Goal: Task Accomplishment & Management: Use online tool/utility

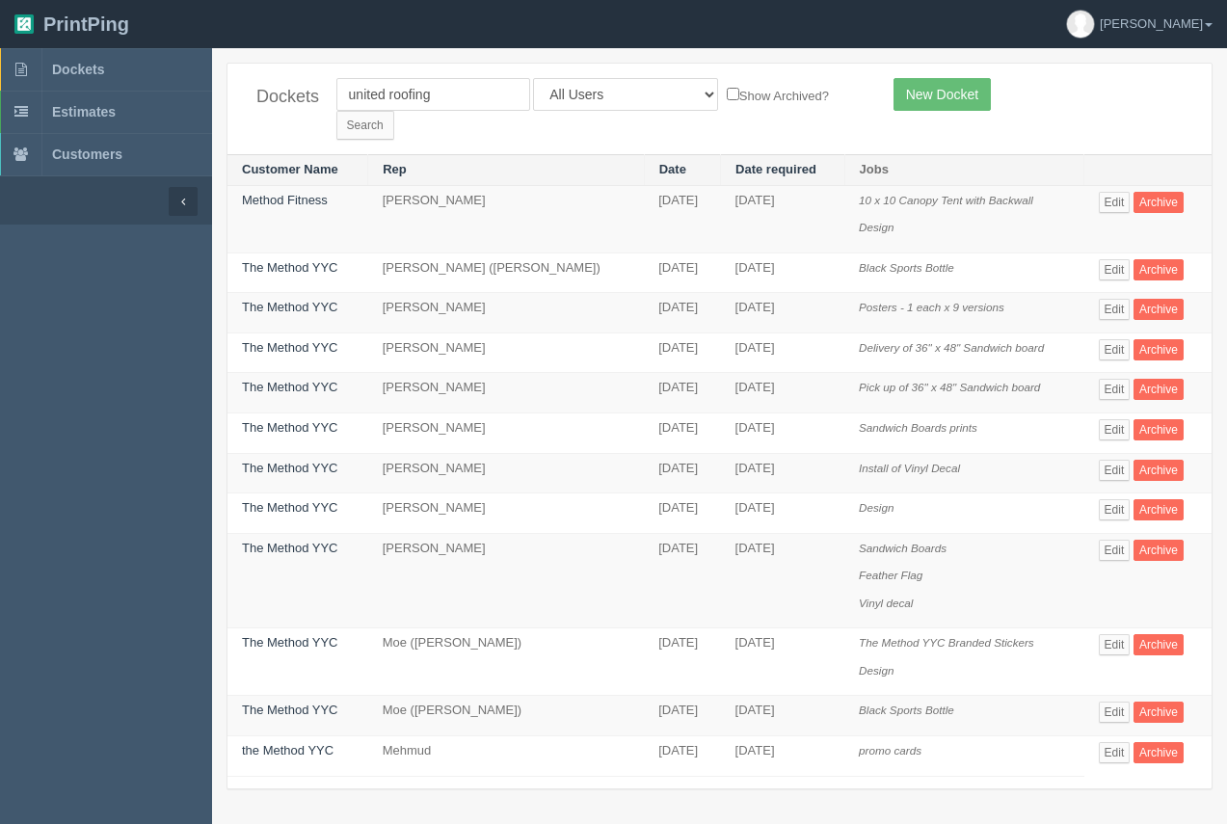
scroll to position [48, 0]
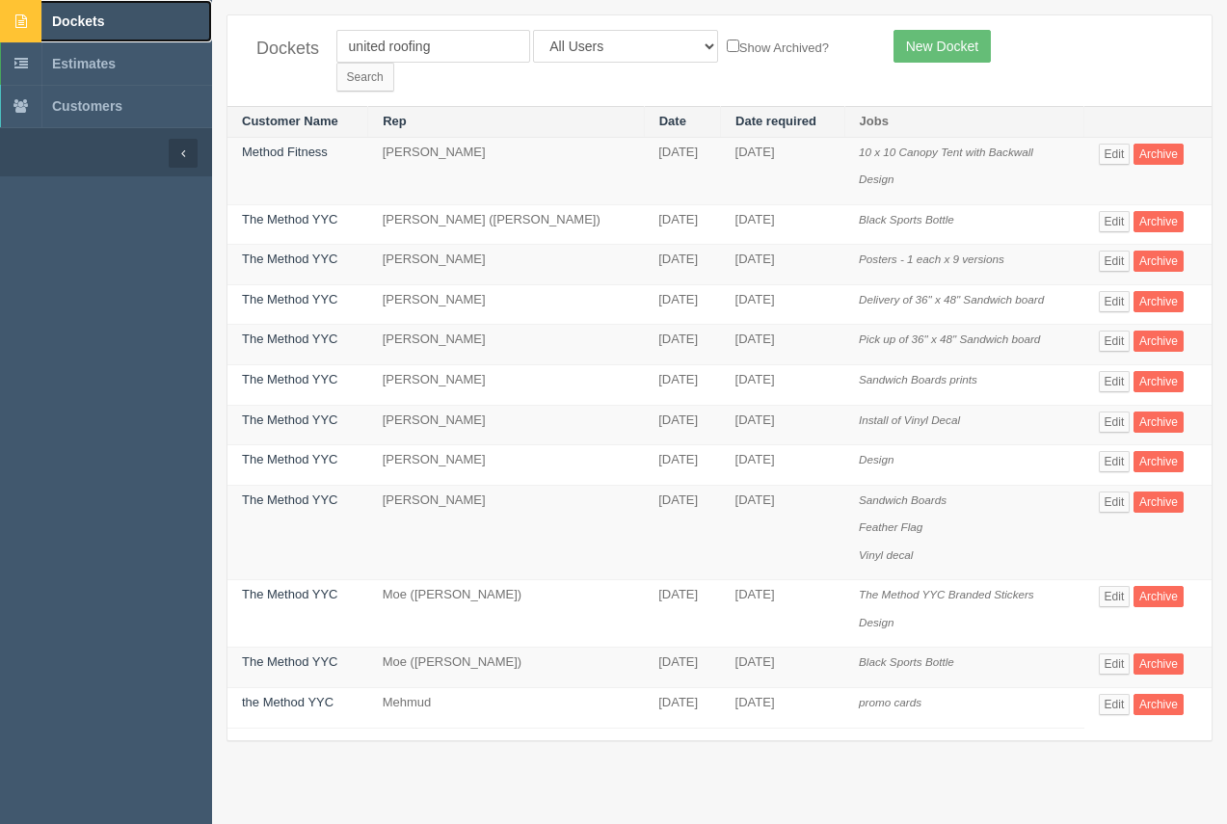
click at [93, 6] on link "Dockets" at bounding box center [106, 21] width 212 height 42
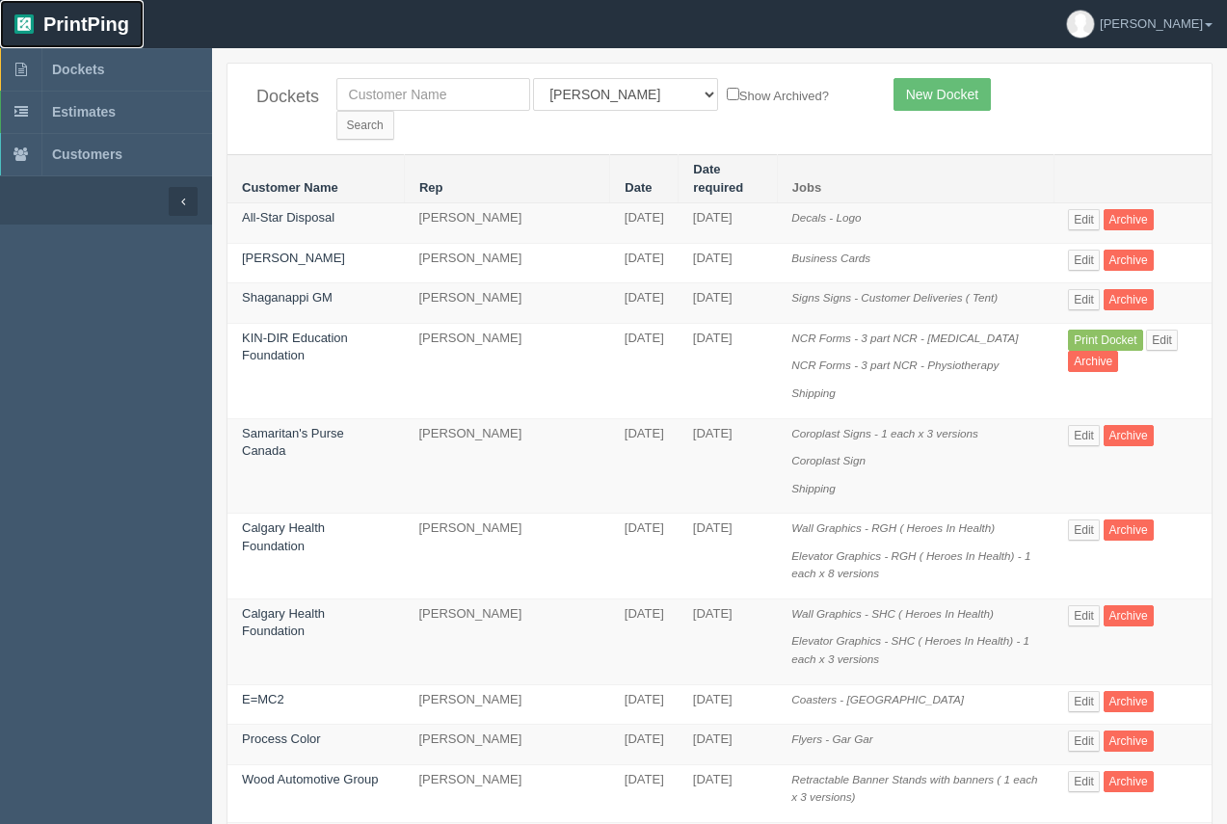
click at [91, 10] on link "PrintPing" at bounding box center [72, 24] width 144 height 48
click at [441, 105] on input "text" at bounding box center [433, 94] width 194 height 33
type input "[PERSON_NAME]"
click at [394, 111] on input "Search" at bounding box center [365, 125] width 58 height 29
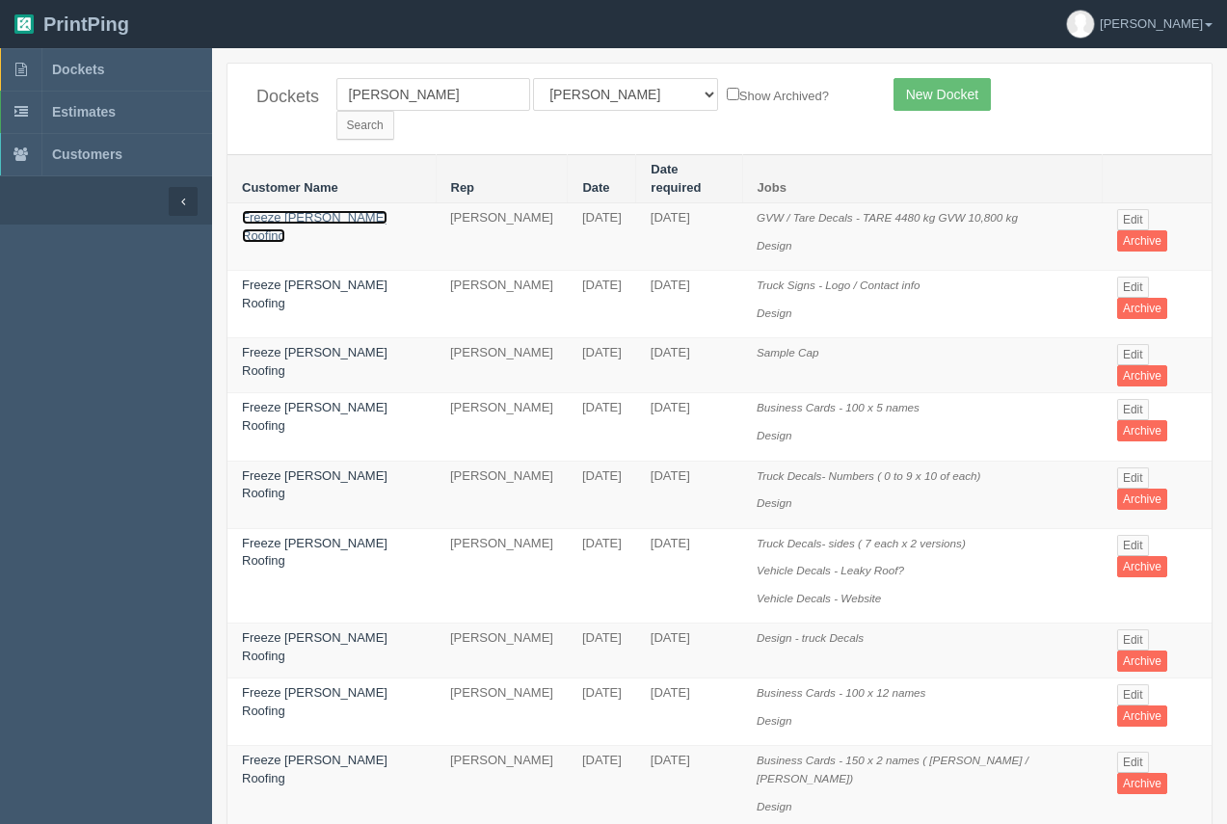
click at [303, 210] on link "Freeze Maxwell Roofing" at bounding box center [315, 226] width 146 height 33
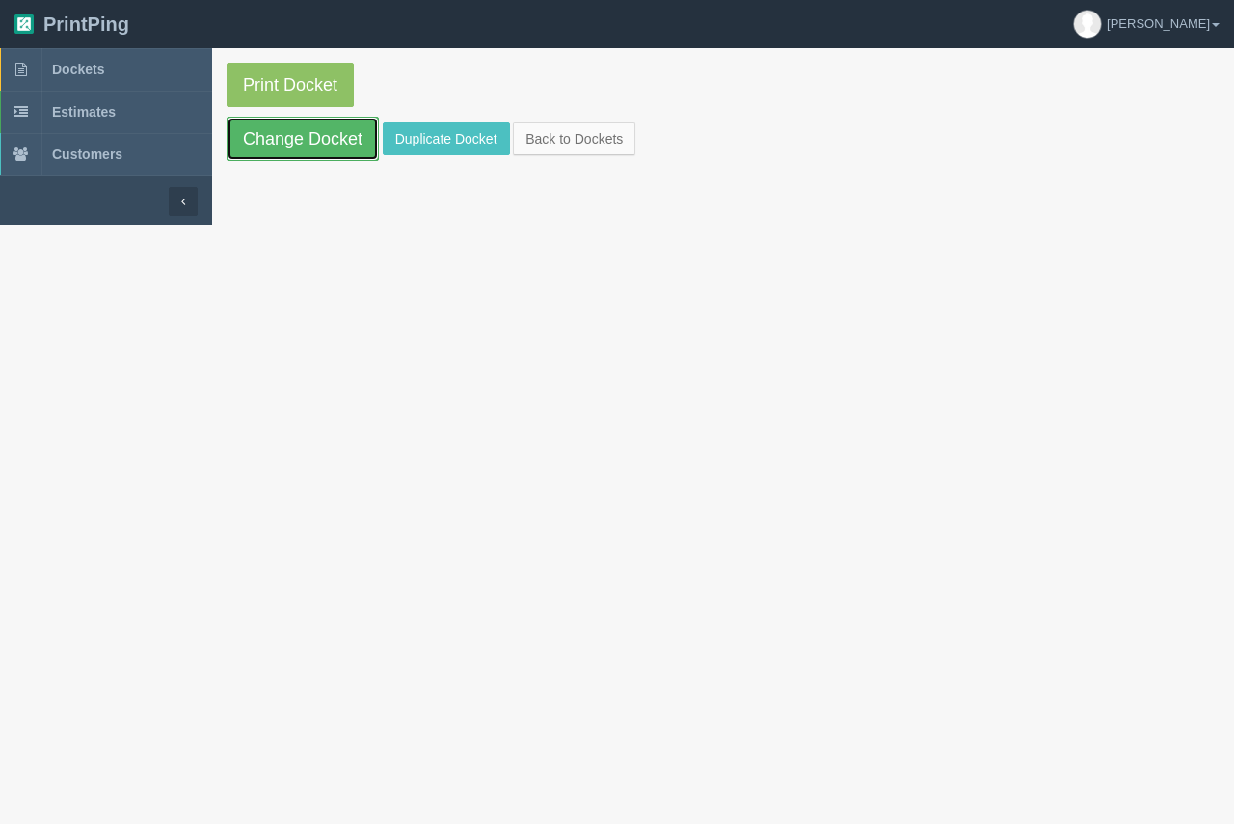
click at [305, 146] on link "Change Docket" at bounding box center [303, 139] width 152 height 44
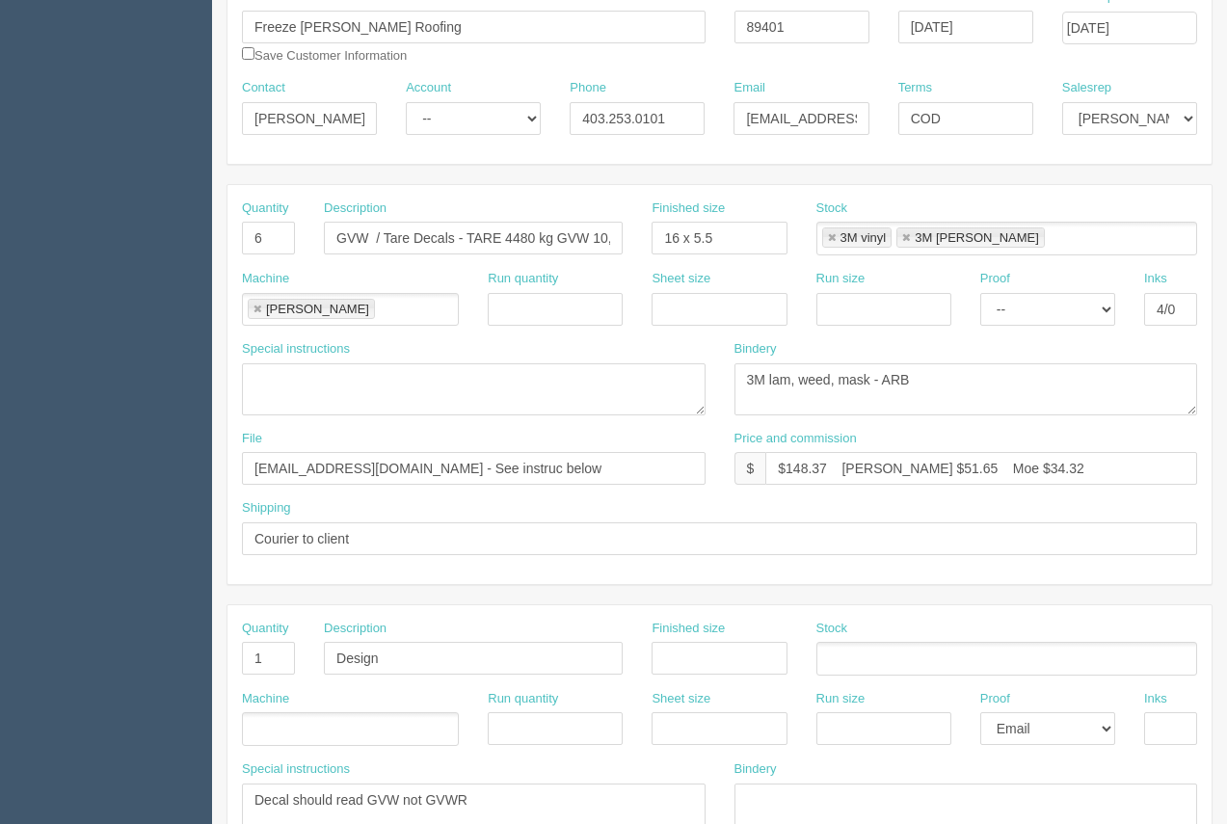
scroll to position [260, 0]
